Goal: Check status

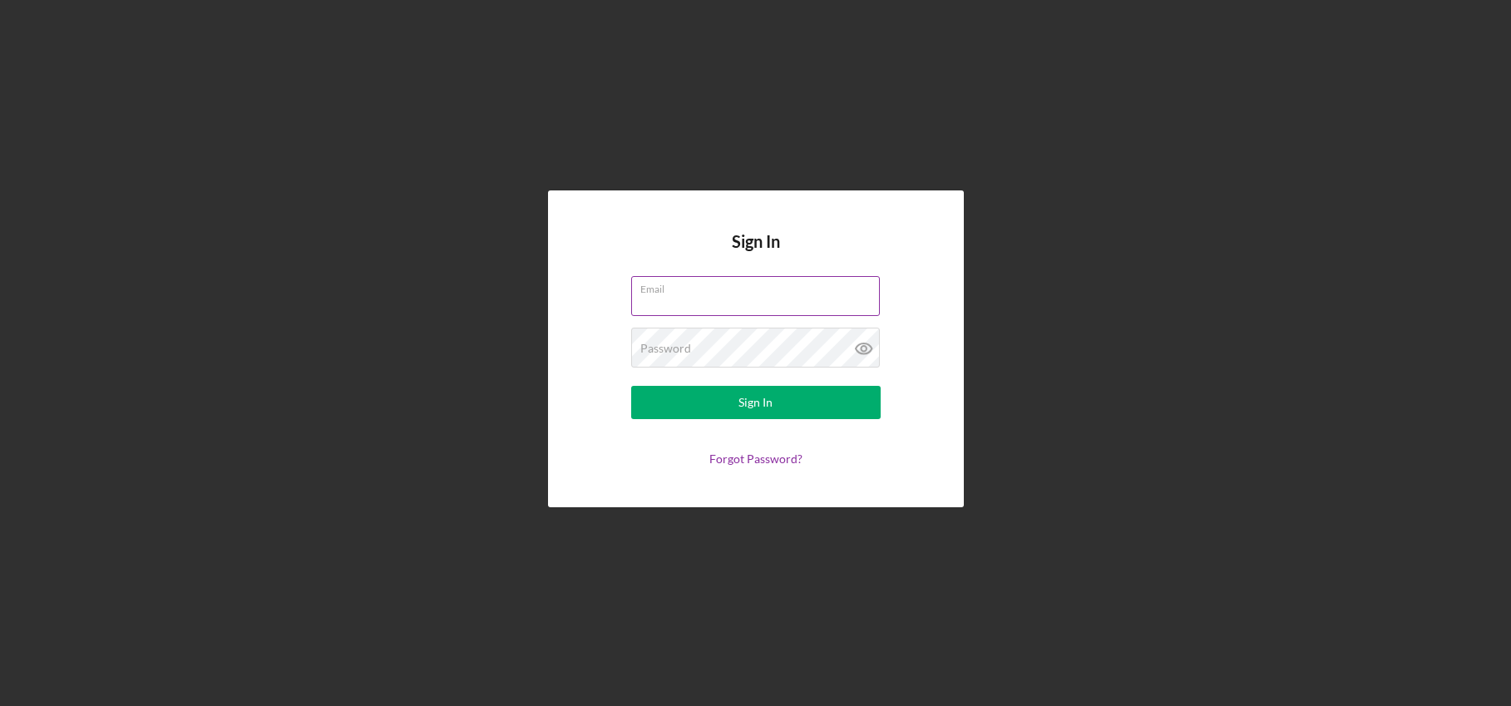
drag, startPoint x: 714, startPoint y: 309, endPoint x: 723, endPoint y: 307, distance: 9.5
click at [714, 310] on input "Email" at bounding box center [755, 296] width 249 height 40
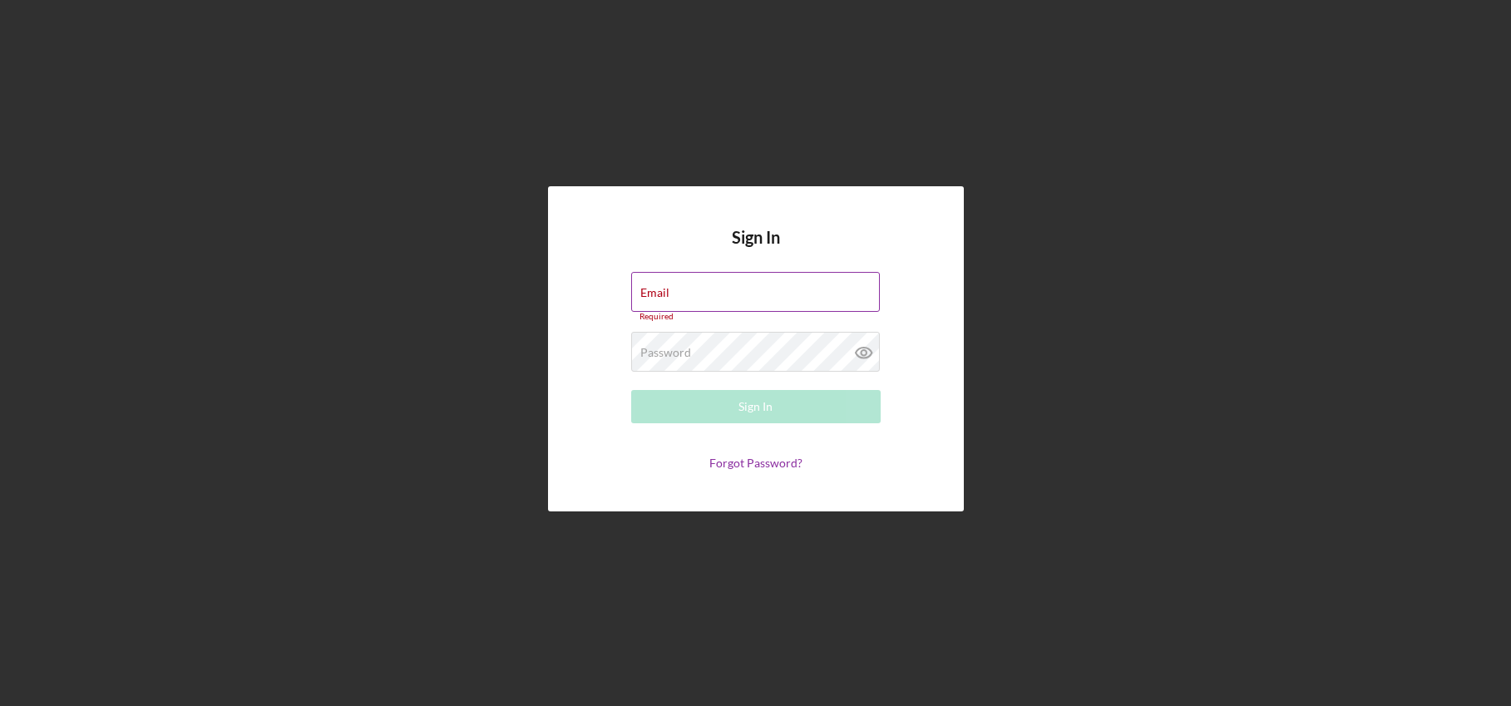
type input "[PERSON_NAME][EMAIL_ADDRESS][DOMAIN_NAME]"
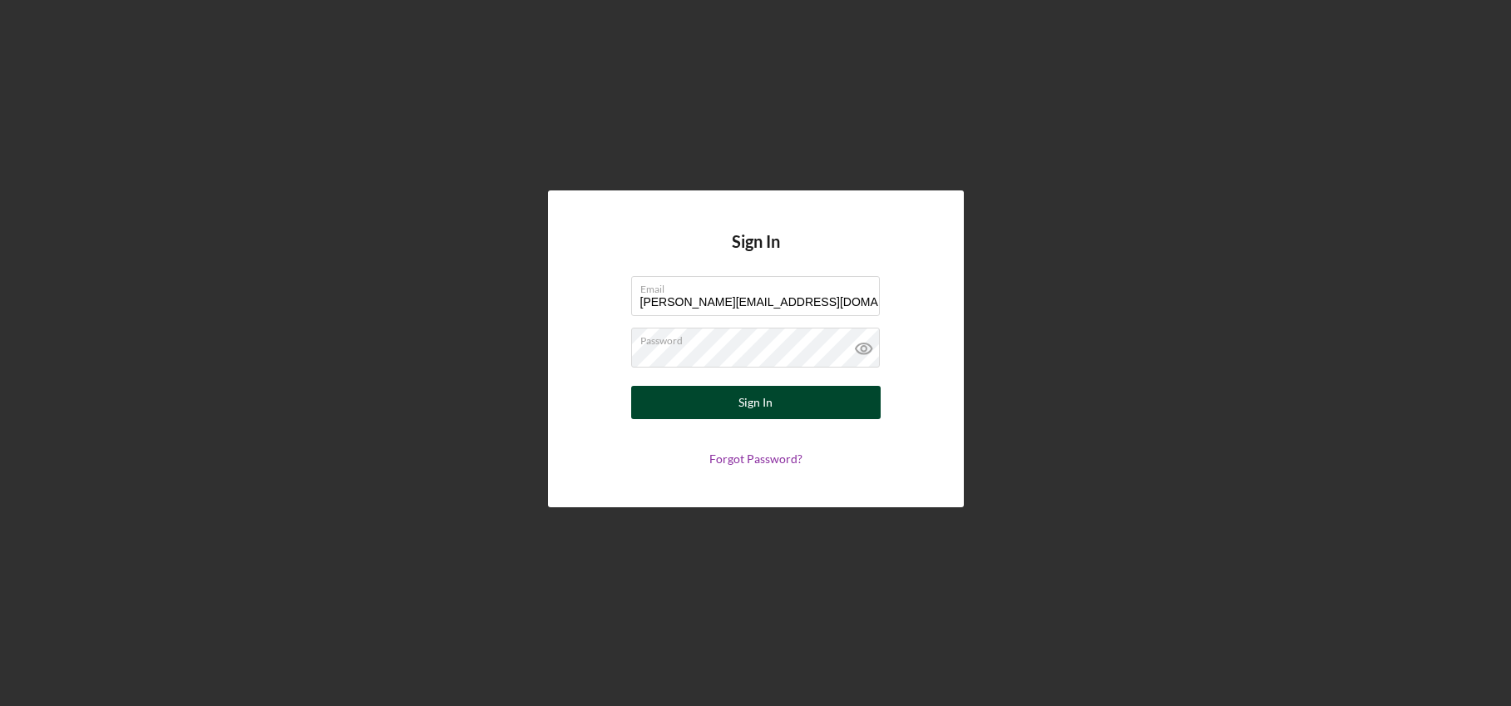
click at [752, 412] on div "Sign In" at bounding box center [755, 402] width 34 height 33
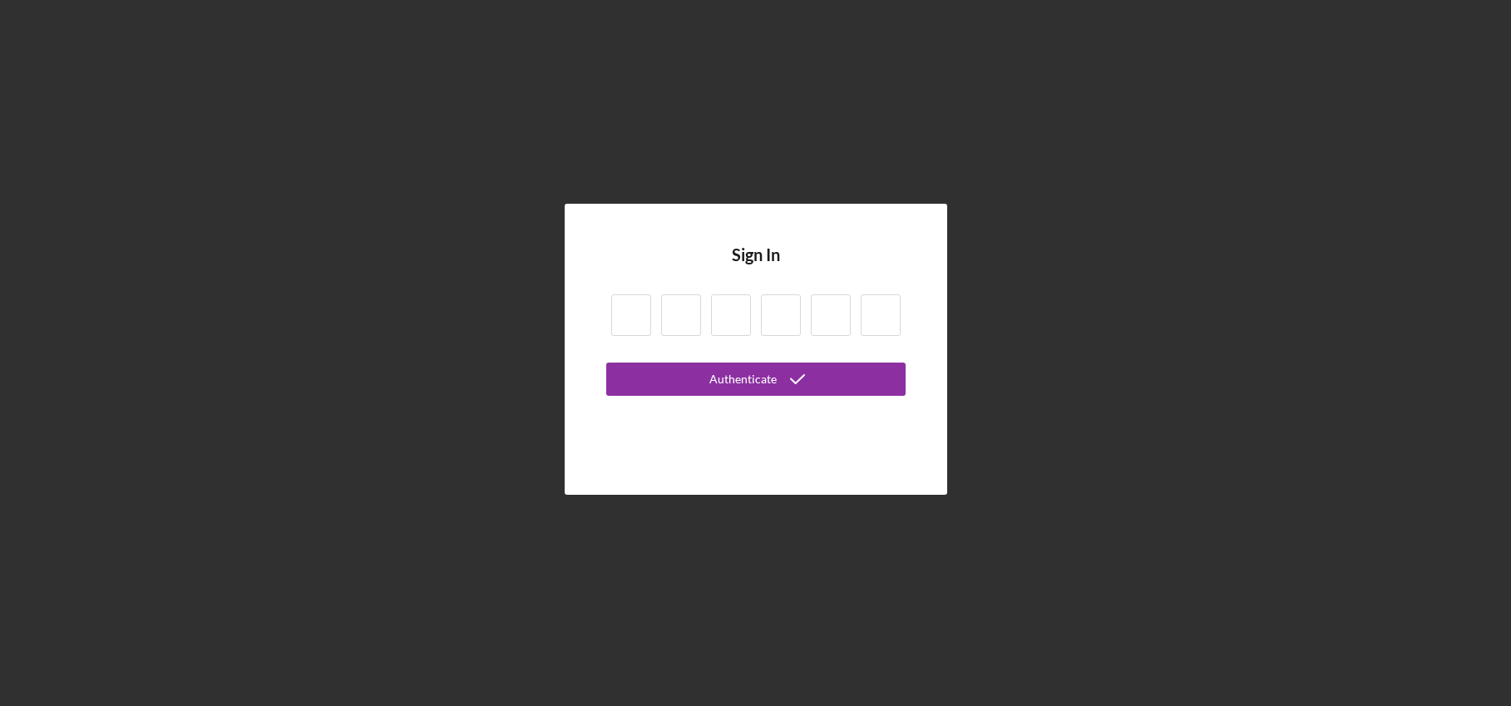
click at [628, 318] on input at bounding box center [631, 315] width 40 height 42
type input "1"
type input "0"
type input "9"
type input "7"
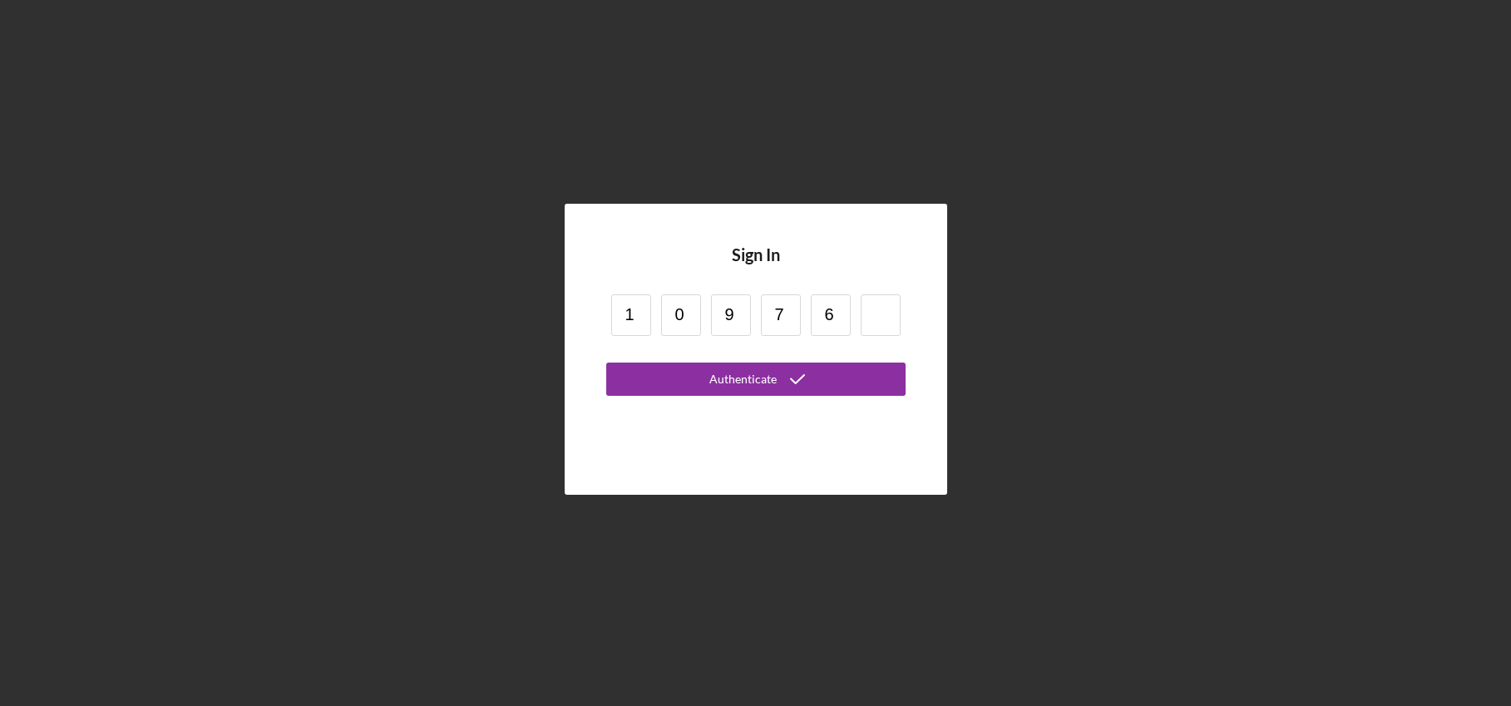
type input "6"
type input "5"
click at [670, 372] on button "Authenticate" at bounding box center [755, 378] width 299 height 33
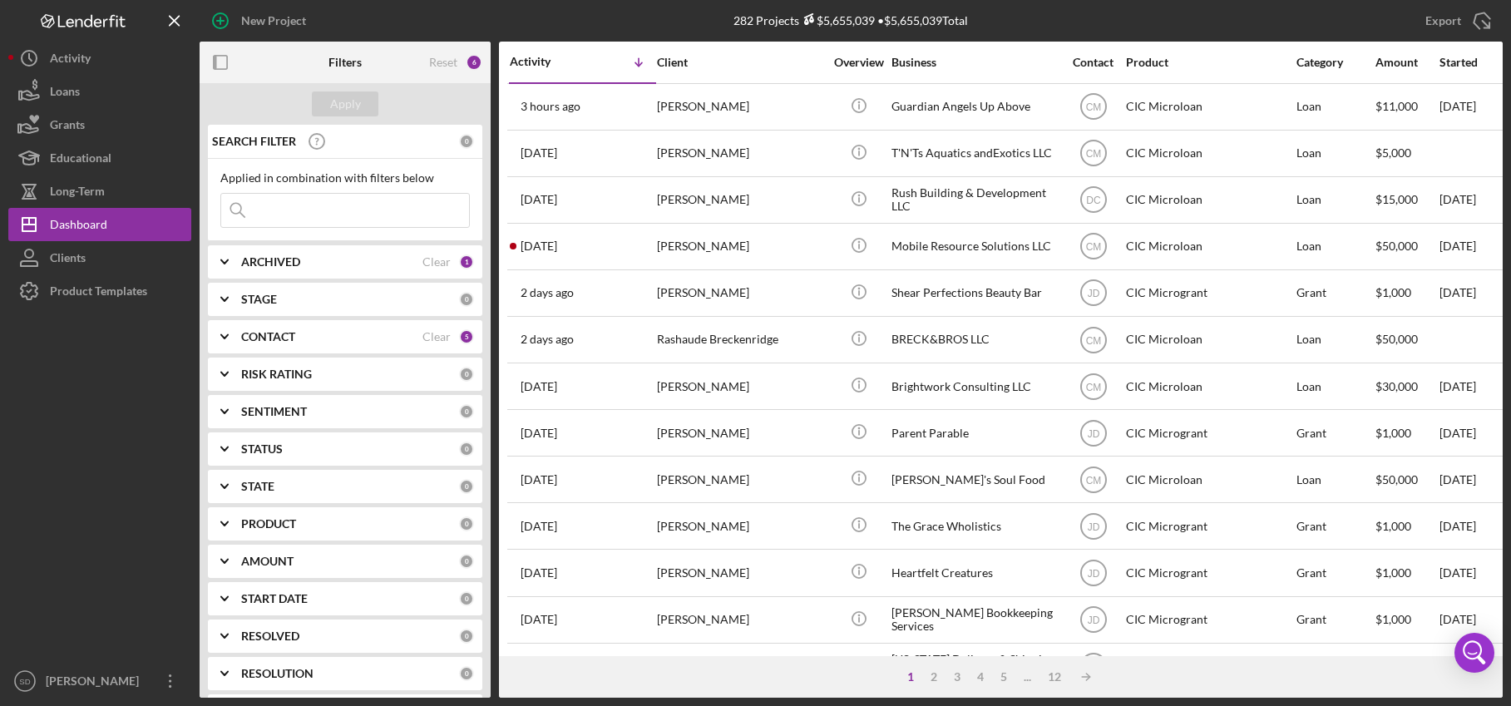
click at [278, 207] on input at bounding box center [345, 210] width 248 height 33
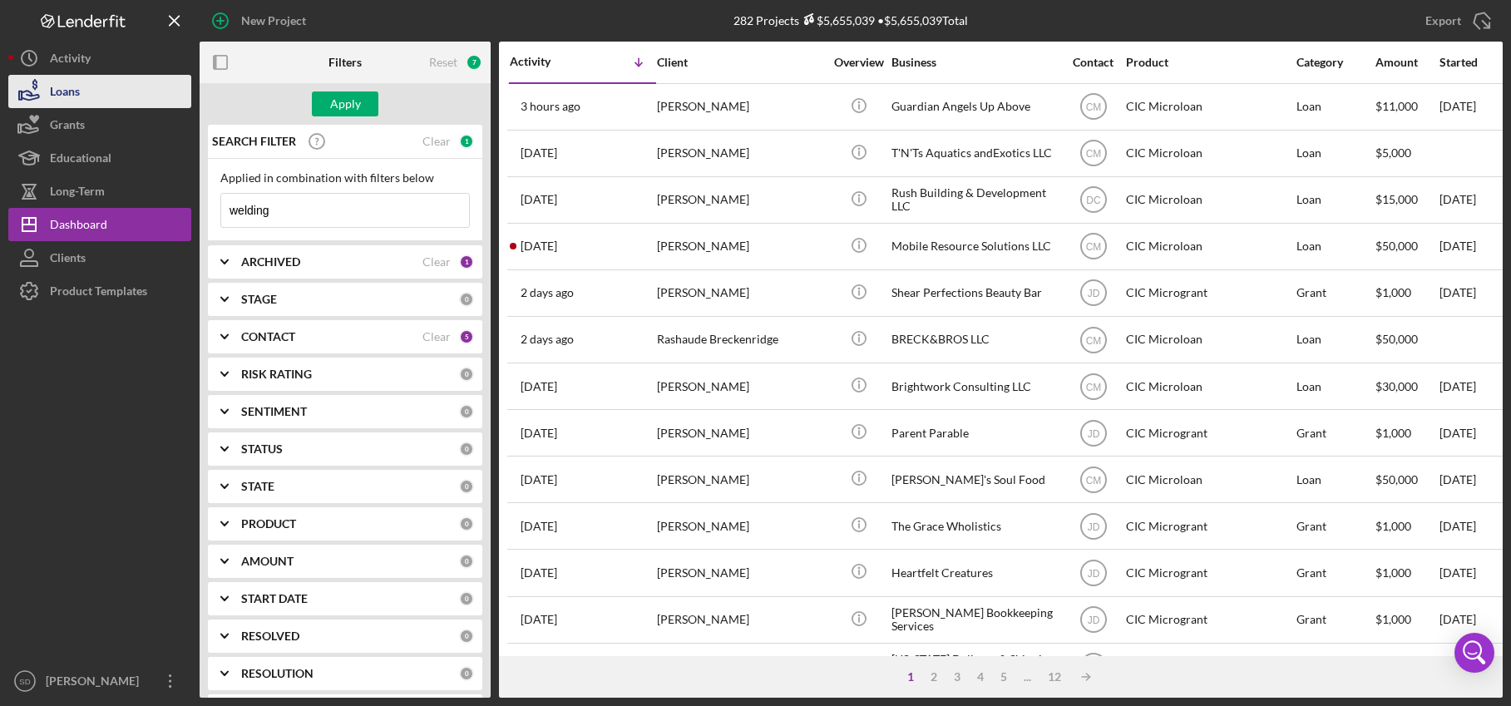
type input "welding"
click at [72, 94] on div "Loans" at bounding box center [65, 93] width 30 height 37
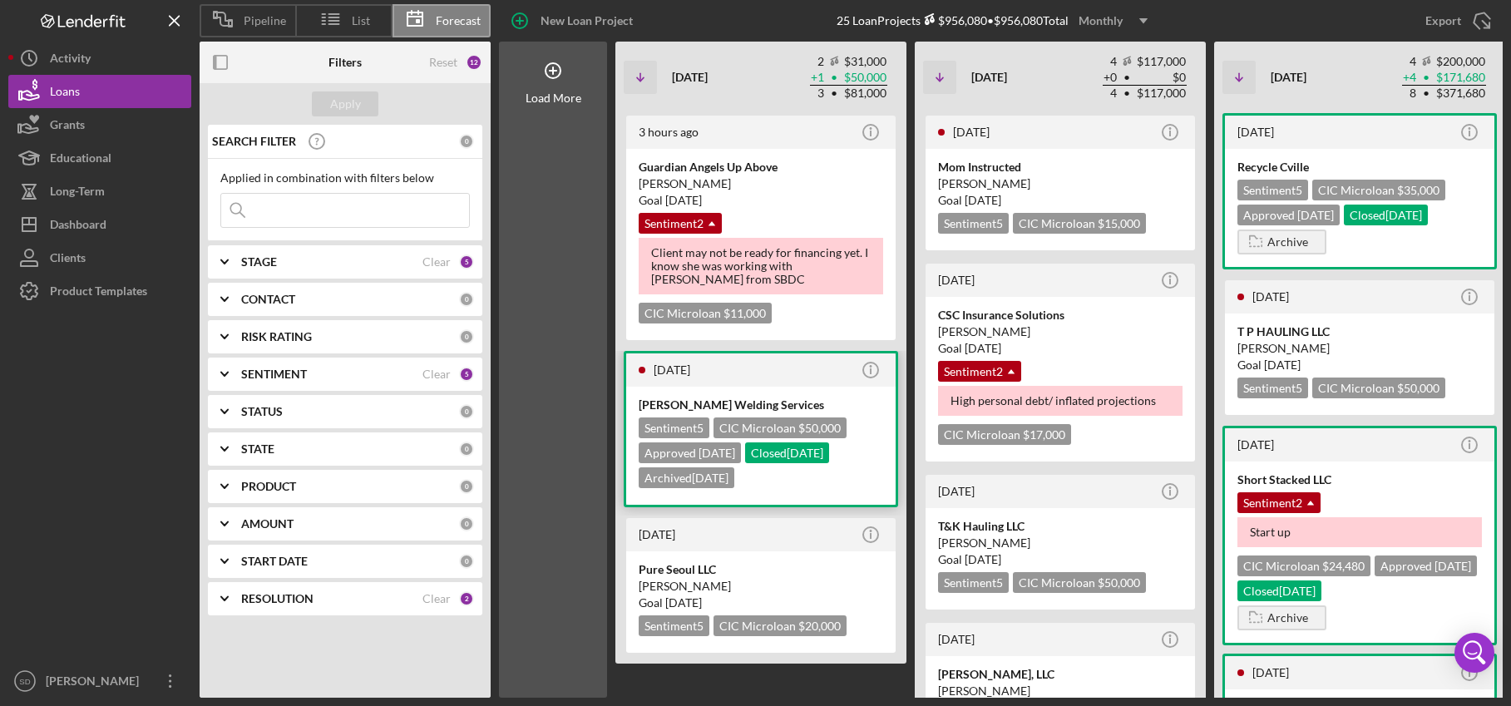
click at [697, 397] on div "[PERSON_NAME] Welding Services" at bounding box center [760, 405] width 244 height 17
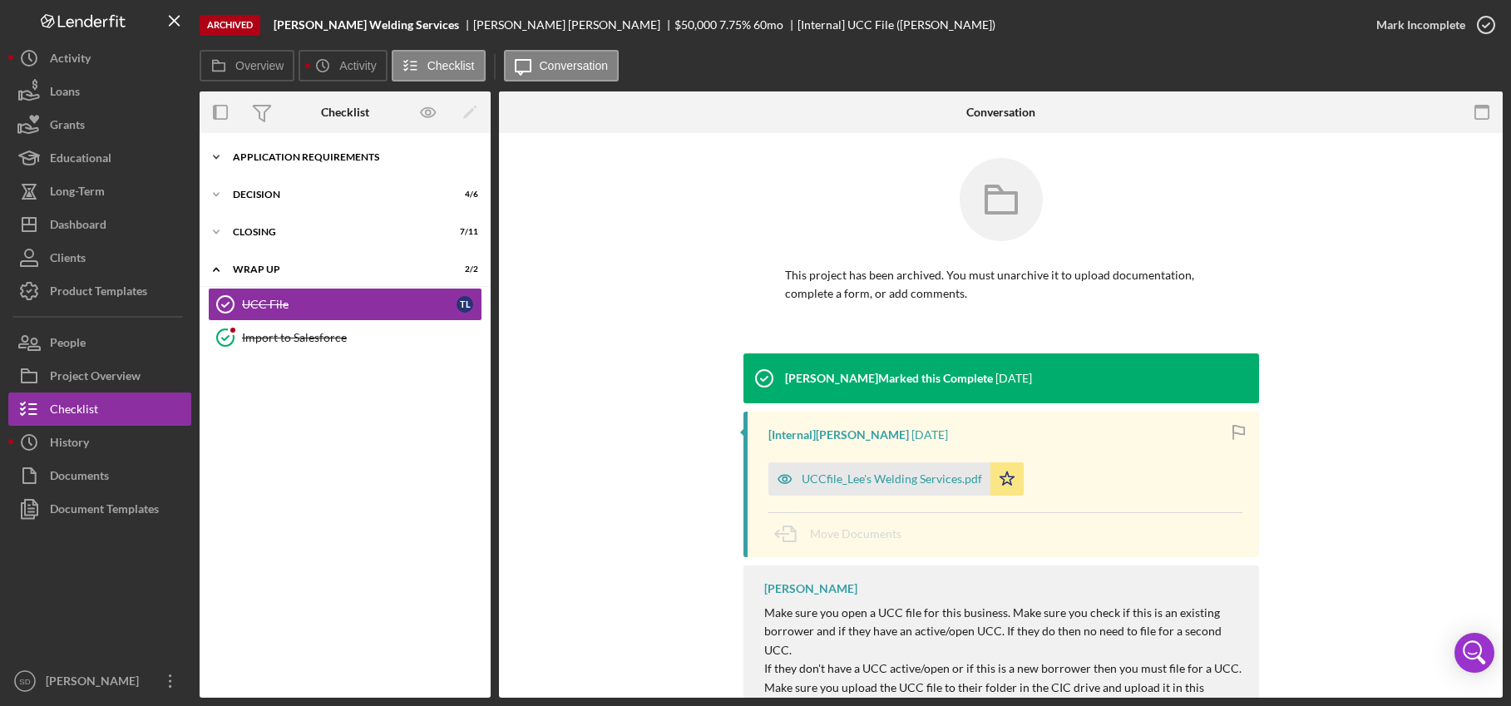
click at [276, 154] on div "APPLICATION REQUIREMENTS" at bounding box center [351, 157] width 237 height 10
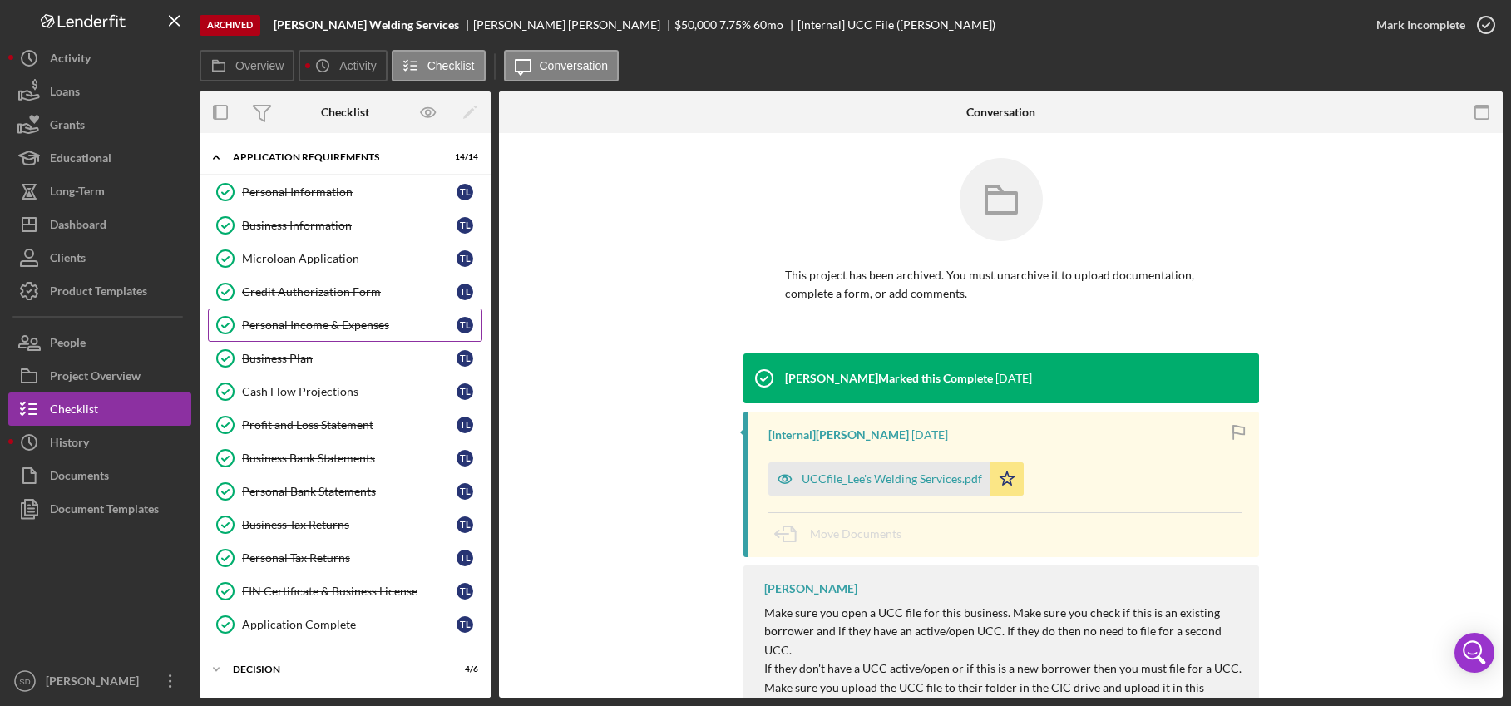
click at [311, 320] on div "Personal Income & Expenses" at bounding box center [349, 324] width 214 height 13
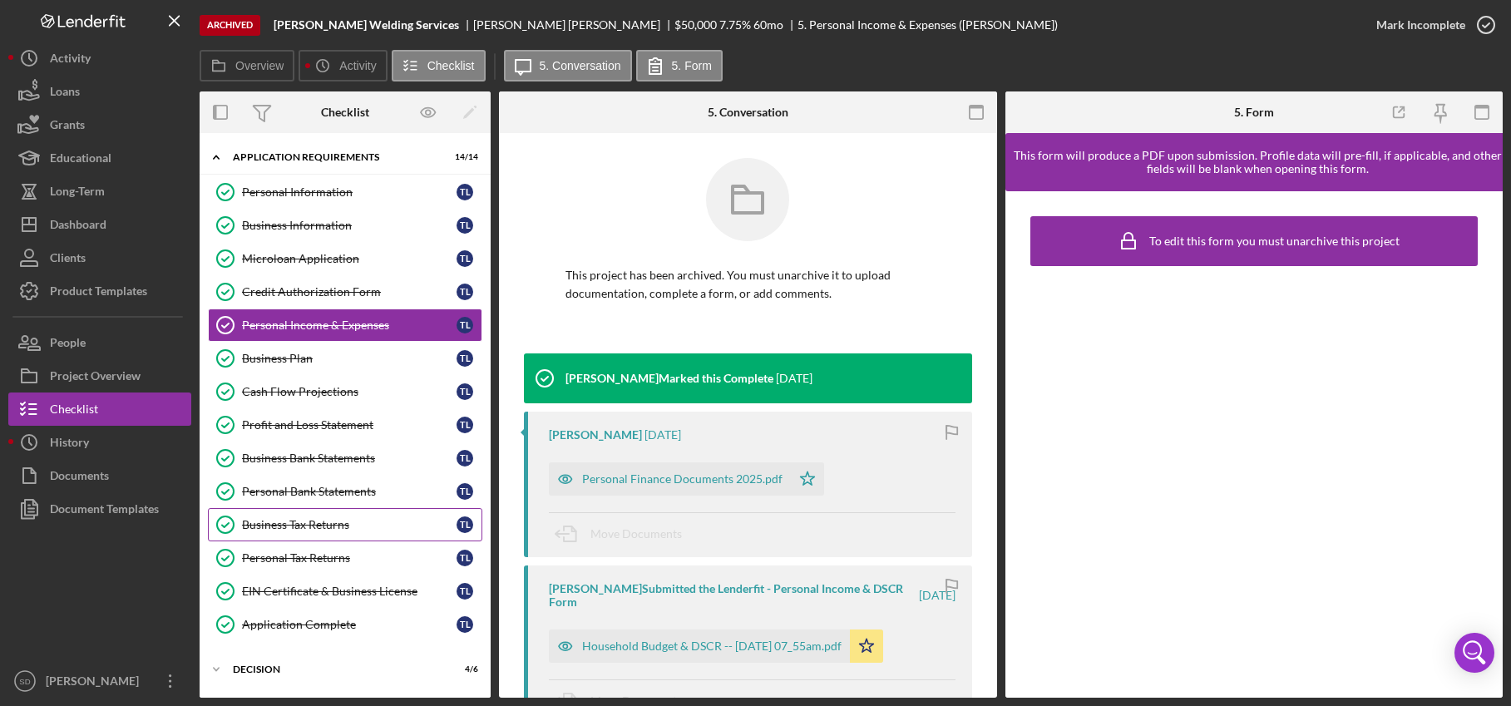
click at [296, 527] on div "Business Tax Returns" at bounding box center [349, 524] width 214 height 13
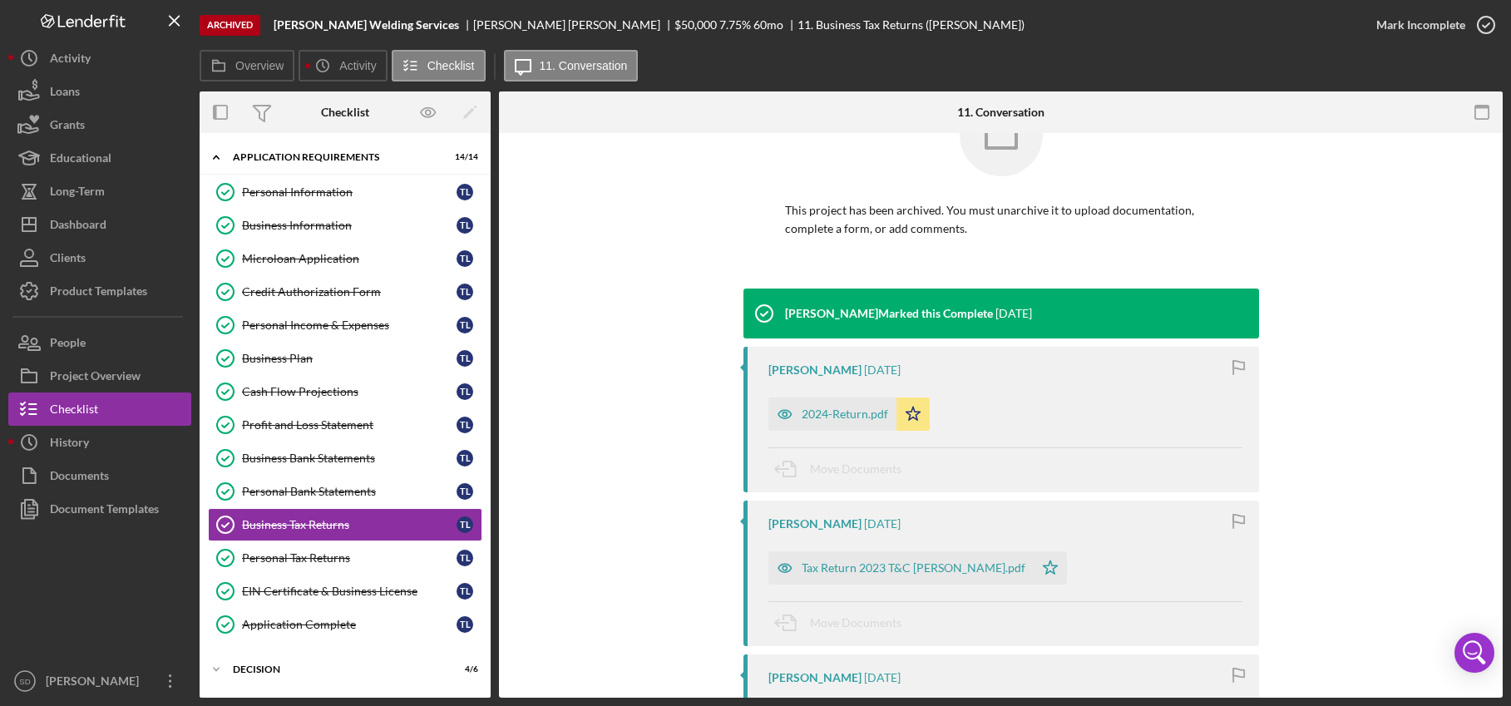
scroll to position [106, 0]
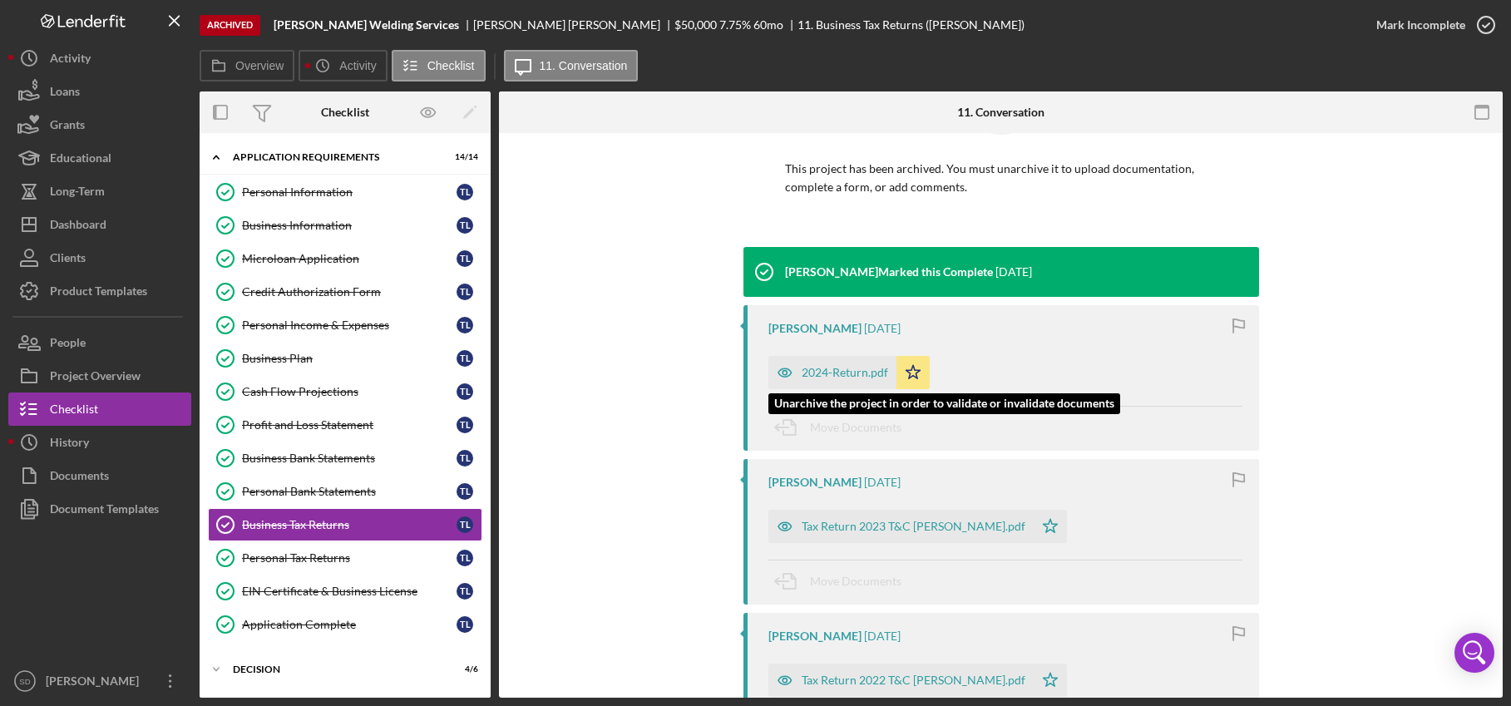
click at [835, 373] on div "2024-Return.pdf" at bounding box center [844, 372] width 86 height 13
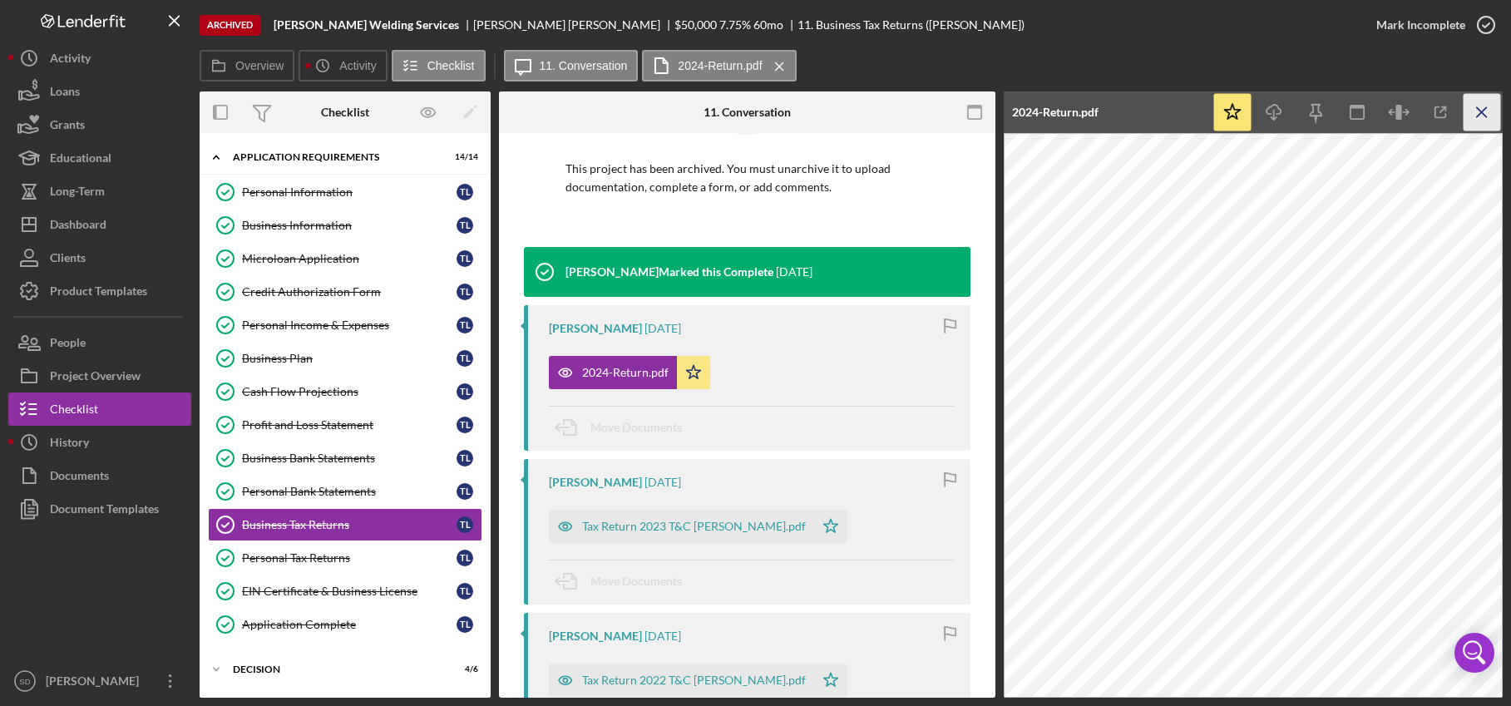
click at [1479, 116] on icon "Icon/Menu Close" at bounding box center [1481, 112] width 37 height 37
